Goal: Transaction & Acquisition: Obtain resource

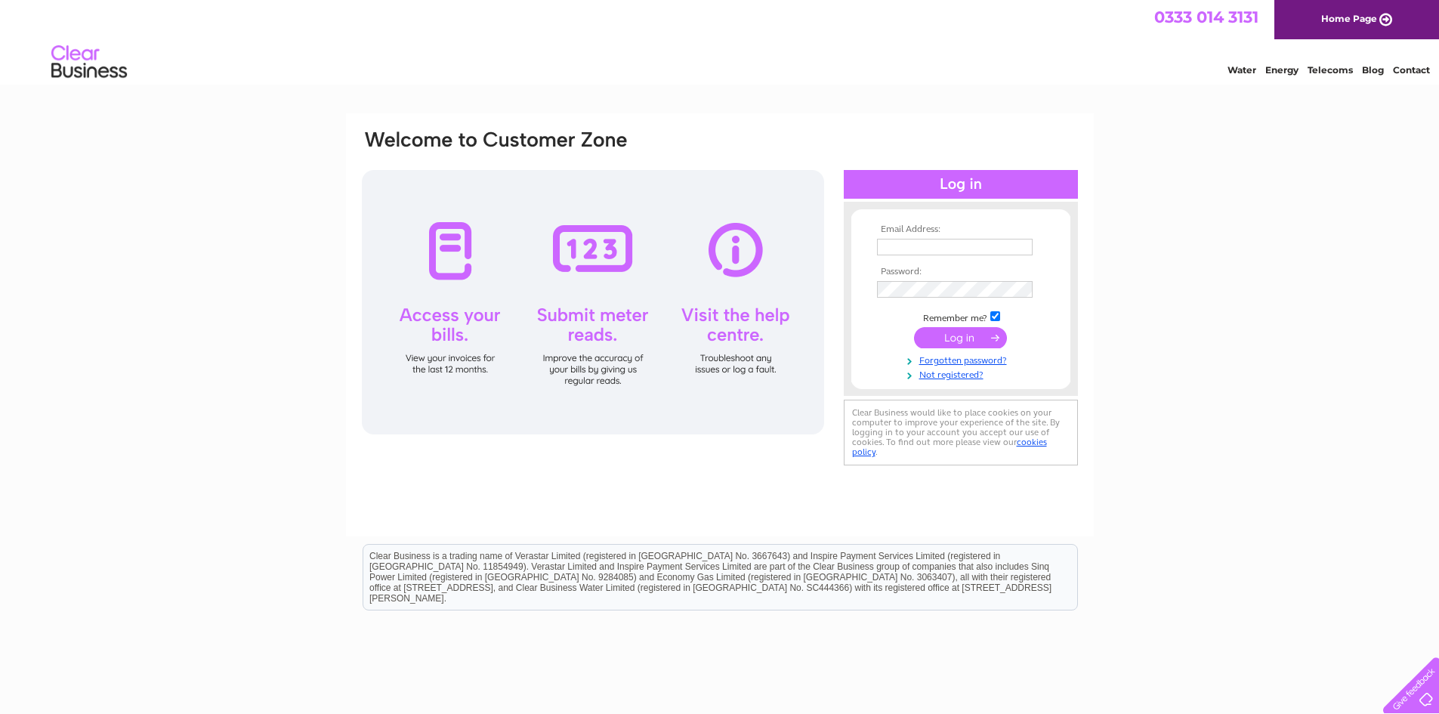
type input "accounts@theswandumfries.uk"
click at [956, 333] on input "submit" at bounding box center [960, 337] width 93 height 21
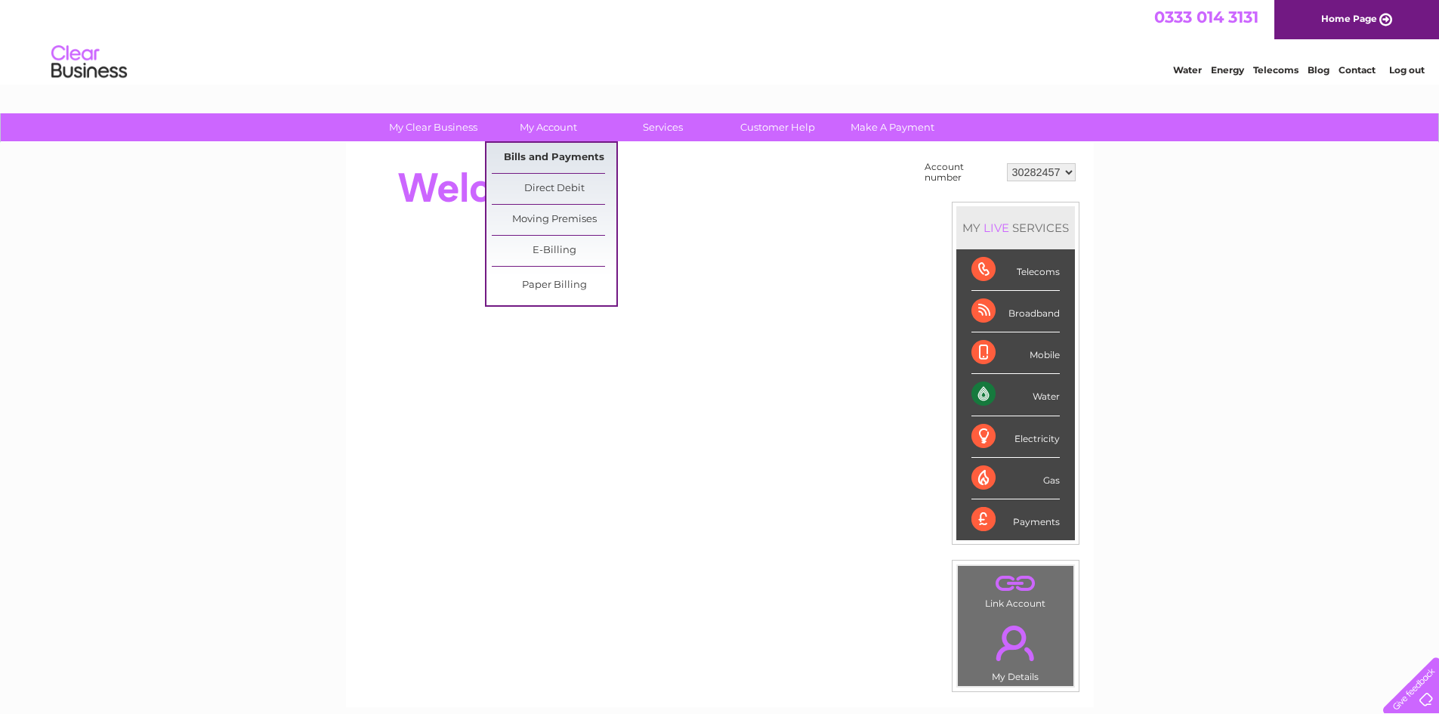
click at [548, 159] on link "Bills and Payments" at bounding box center [554, 158] width 125 height 30
click at [554, 156] on link "Bills and Payments" at bounding box center [554, 158] width 125 height 30
click at [561, 156] on link "Bills and Payments" at bounding box center [554, 158] width 125 height 30
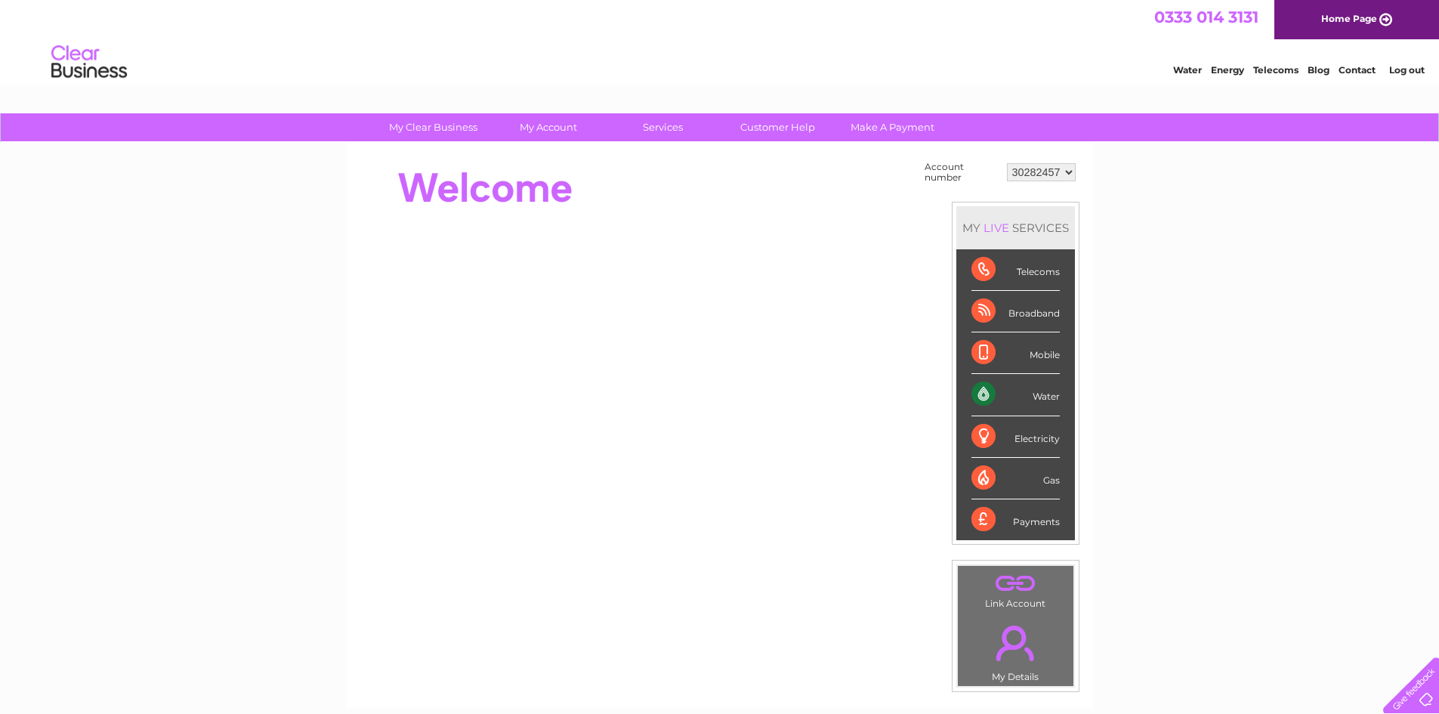
click at [760, 199] on div at bounding box center [635, 188] width 550 height 60
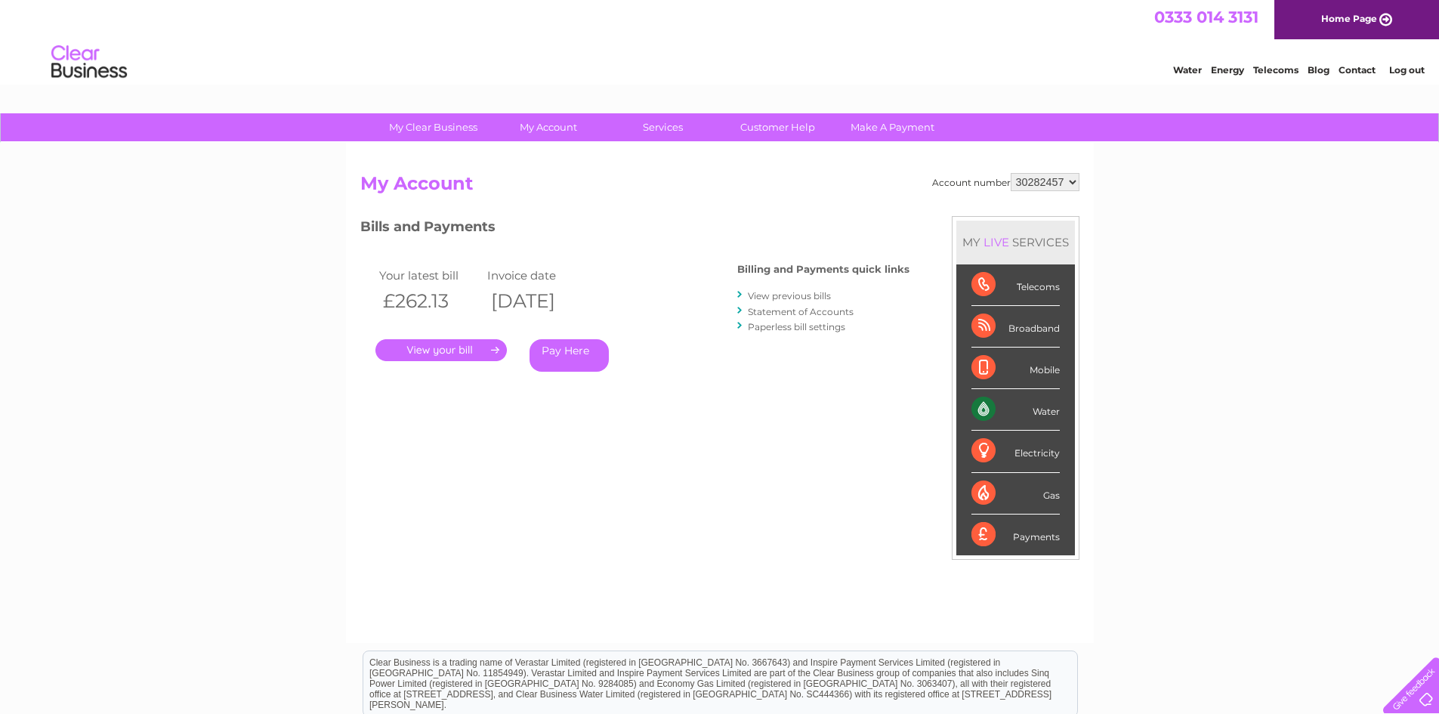
click at [434, 349] on link "." at bounding box center [440, 350] width 131 height 22
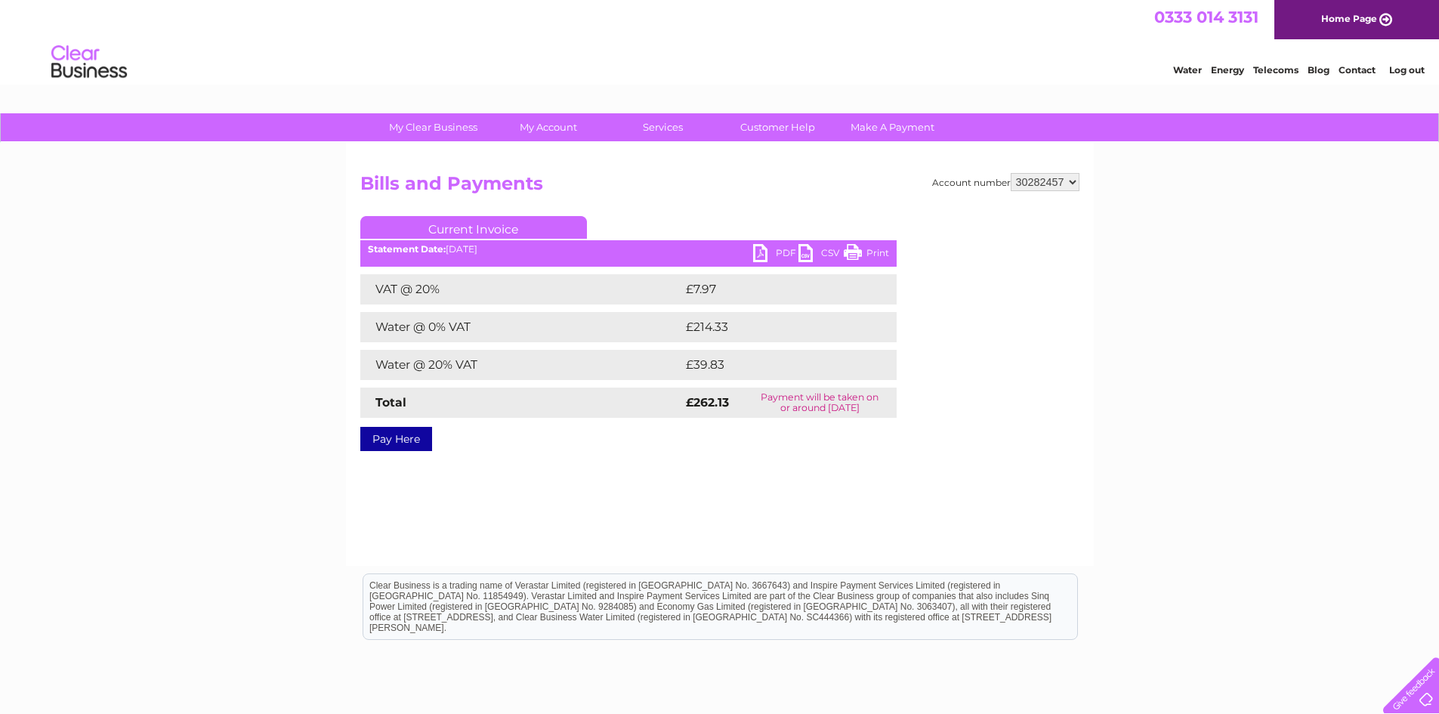
click at [772, 253] on link "PDF" at bounding box center [775, 255] width 45 height 22
click at [903, 61] on div "Water Energy Telecoms Blog Contact Log out" at bounding box center [719, 63] width 1439 height 49
